Goal: Find specific page/section: Find specific page/section

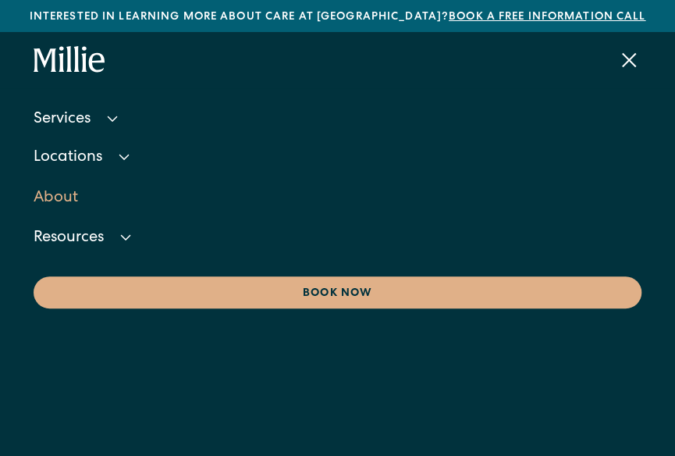
click at [66, 194] on link "About" at bounding box center [338, 198] width 608 height 42
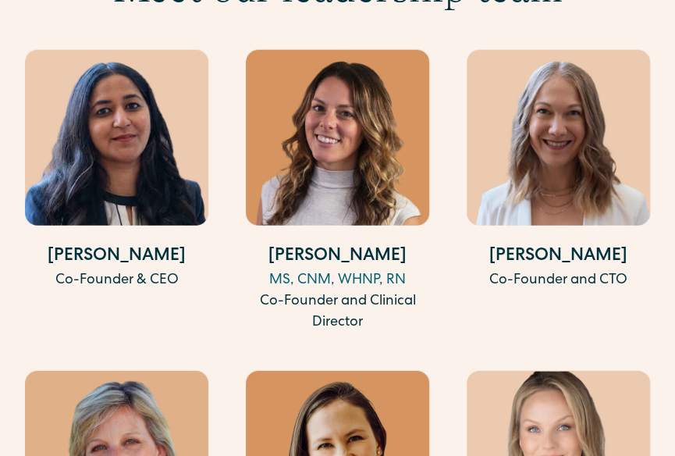
scroll to position [3355, 0]
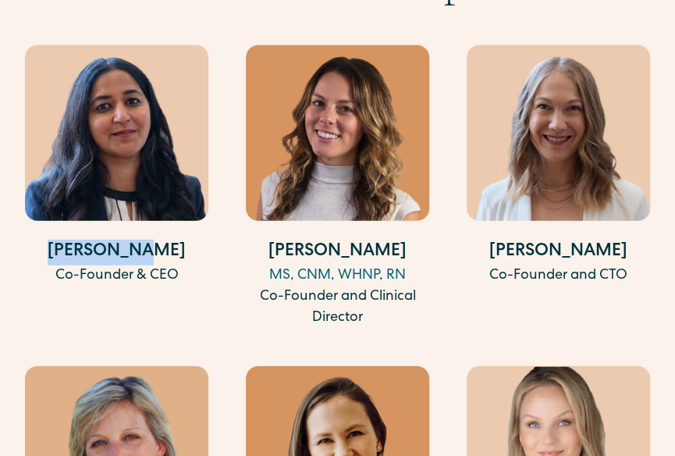
drag, startPoint x: 119, startPoint y: 191, endPoint x: 190, endPoint y: 125, distance: 97.7
click at [66, 240] on h4 "[PERSON_NAME]" at bounding box center [116, 253] width 183 height 26
copy h4 "[PERSON_NAME]"
